Goal: Navigation & Orientation: Go to known website

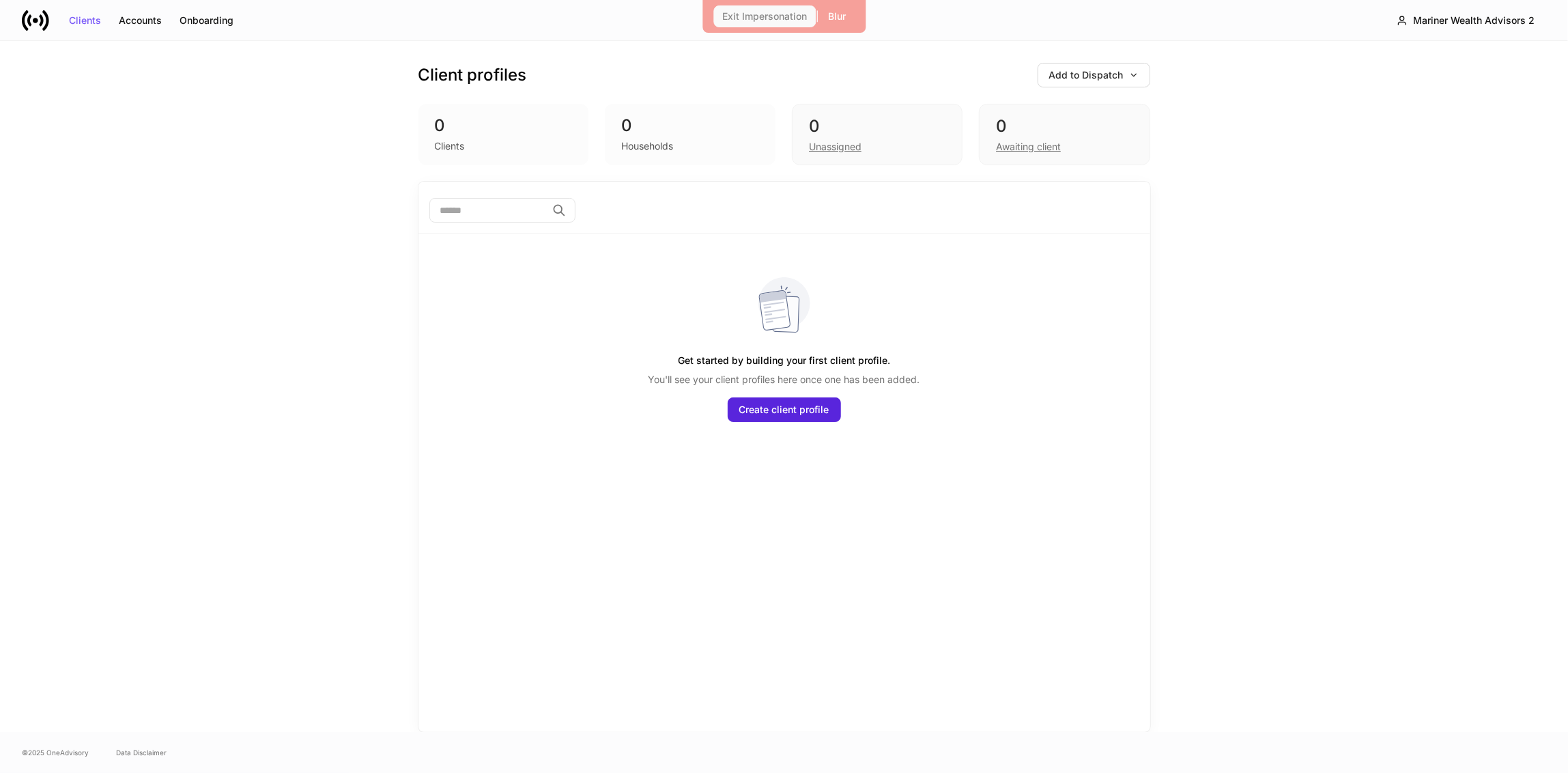
click at [740, 12] on div "Exit Impersonation" at bounding box center [765, 16] width 85 height 10
